Goal: Transaction & Acquisition: Book appointment/travel/reservation

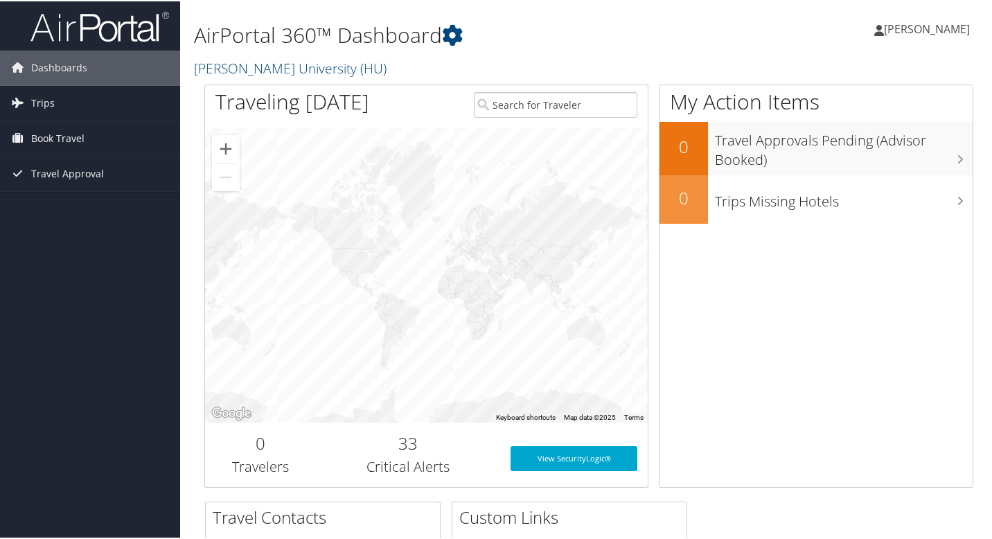
click at [141, 389] on div "Dashboards My Travel Dashboard Trips Current/Future Trips Past Trips Trips Miss…" at bounding box center [499, 394] width 998 height 788
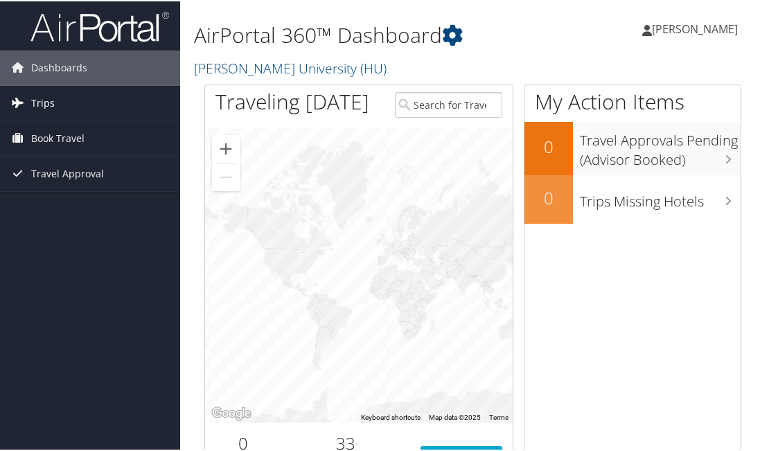
click at [69, 108] on link "Trips" at bounding box center [90, 102] width 180 height 35
click at [60, 200] on span "Book Travel" at bounding box center [57, 199] width 53 height 35
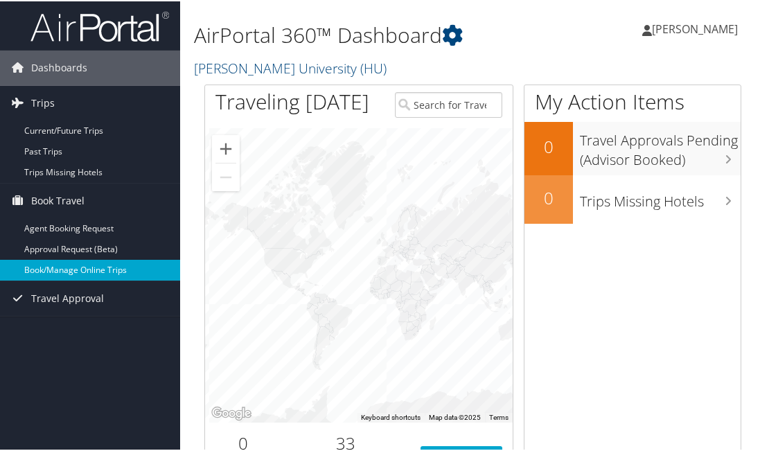
click at [75, 270] on link "Book/Manage Online Trips" at bounding box center [90, 268] width 180 height 21
click at [101, 269] on link "Book/Manage Online Trips" at bounding box center [90, 268] width 180 height 21
click at [99, 271] on link "Book/Manage Online Trips" at bounding box center [90, 268] width 180 height 21
